Goal: Task Accomplishment & Management: Manage account settings

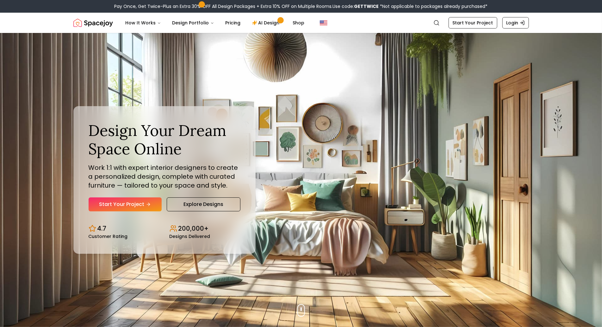
click at [61, 35] on div "Design Your Dream Space Online Work 1:1 with expert interior designers to creat…" at bounding box center [301, 180] width 486 height 294
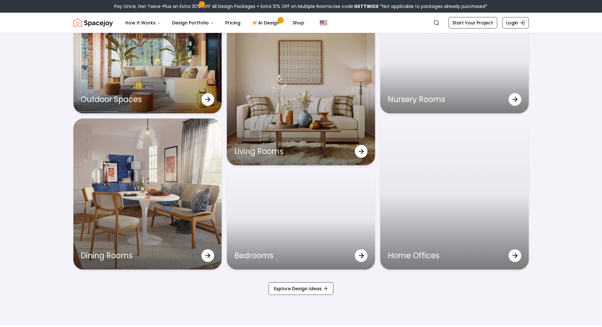
scroll to position [2097, 0]
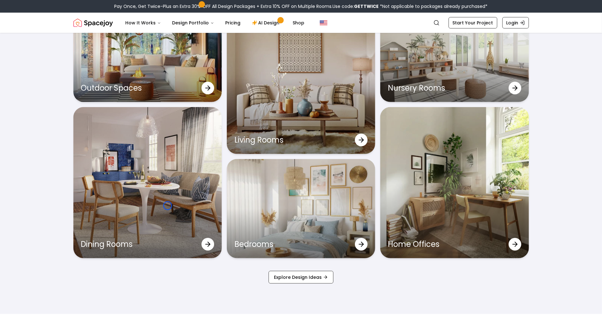
click at [61, 35] on div "See How Our Design Service Transforms Spaces Outdoor Spaces Living Rooms Nurser…" at bounding box center [301, 130] width 486 height 366
click at [34, 50] on div "See How Our Design Service Transforms Spaces Outdoor Spaces Living Rooms Nurser…" at bounding box center [301, 130] width 602 height 366
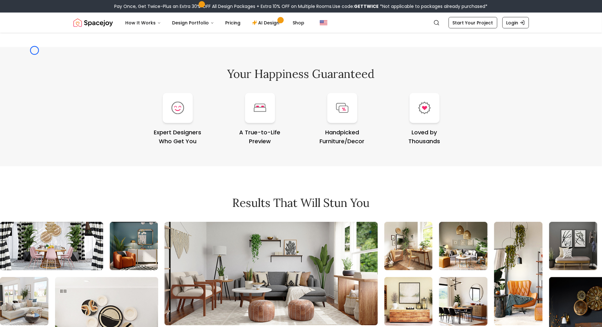
scroll to position [2662, 0]
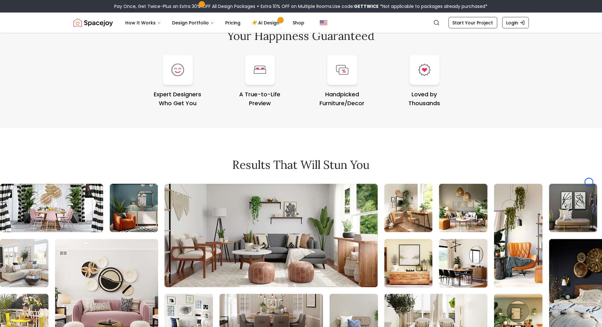
click at [34, 50] on div "Your Happiness Guaranteed Expert Designers Who Get You A True-to-Life Preview H…" at bounding box center [301, 68] width 602 height 119
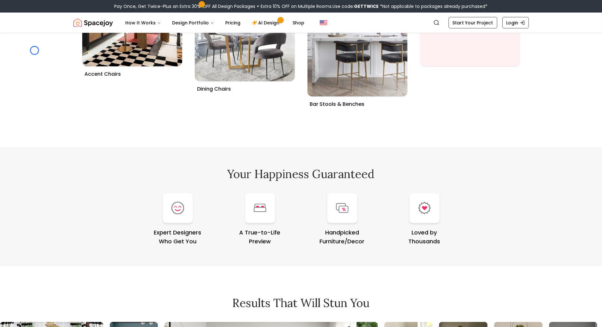
scroll to position [2521, 0]
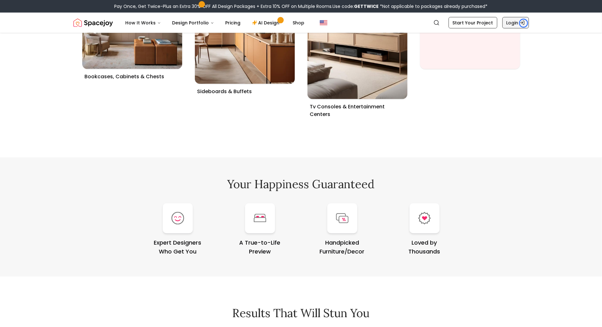
click at [524, 23] on icon "Global" at bounding box center [522, 22] width 5 height 5
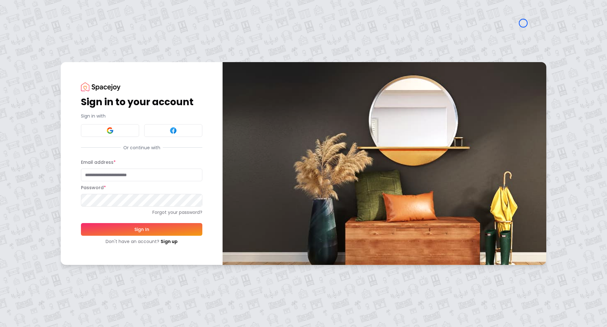
click at [53, 46] on div "Sign in to your account Sign in with Or continue with Email address * Password …" at bounding box center [303, 163] width 607 height 327
click at [45, 34] on div "Sign in to your account Sign in with Or continue with Email address * Password …" at bounding box center [303, 163] width 607 height 327
click at [173, 241] on link "Sign up" at bounding box center [169, 241] width 17 height 6
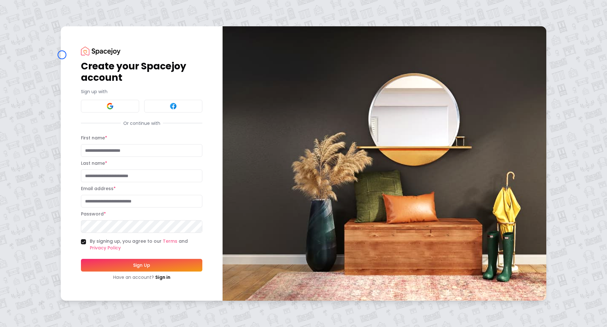
click at [62, 55] on div "Create your Spacejoy account Sign up with Or continue with First name * Last na…" at bounding box center [142, 163] width 162 height 274
click at [47, 53] on div "Create your Spacejoy account Sign up with Or continue with First name * Last na…" at bounding box center [303, 163] width 607 height 327
